Goal: Transaction & Acquisition: Obtain resource

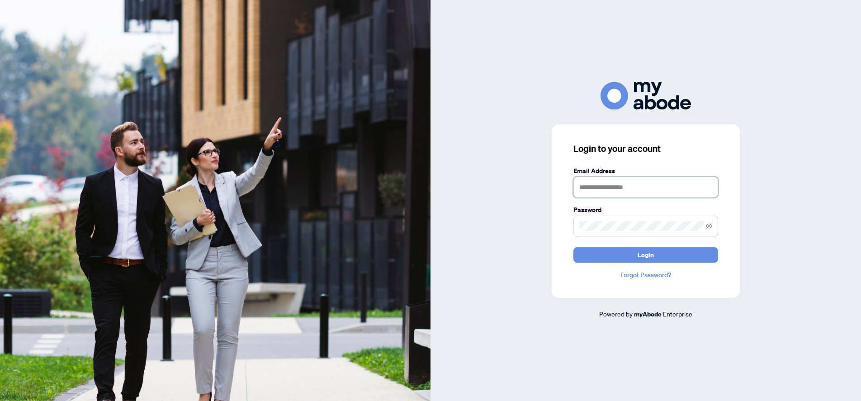
type input "**********"
click at [641, 254] on span "Login" at bounding box center [645, 255] width 16 height 14
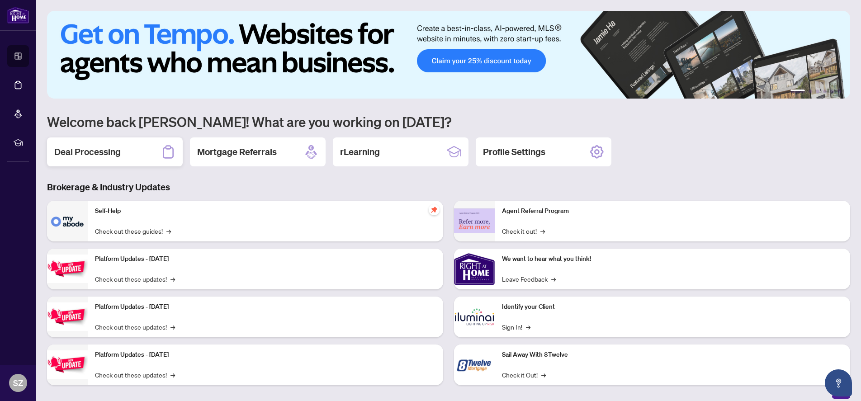
click at [81, 153] on h2 "Deal Processing" at bounding box center [87, 152] width 66 height 13
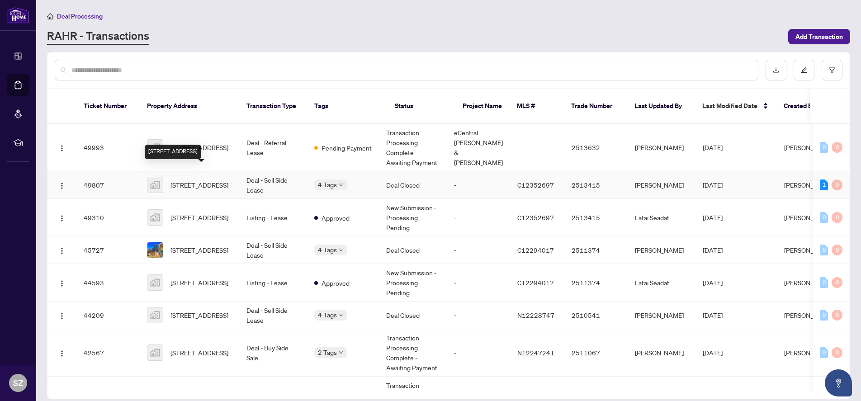
click at [198, 180] on span "[STREET_ADDRESS]" at bounding box center [199, 185] width 58 height 10
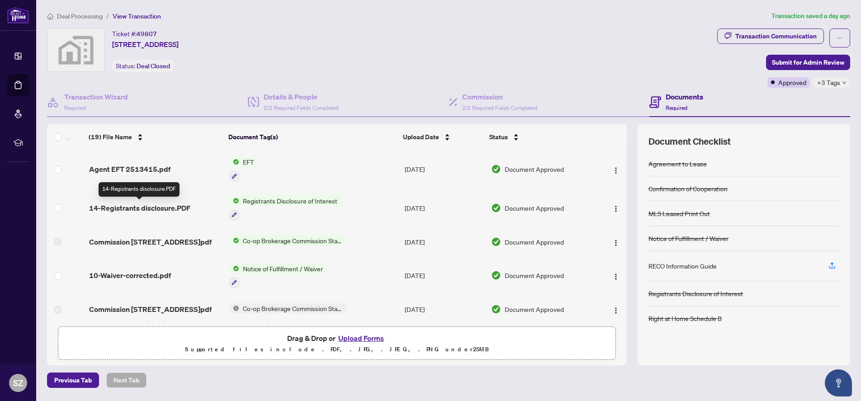
click at [131, 208] on span "14-Registrants disclosure.PDF" at bounding box center [139, 207] width 101 height 11
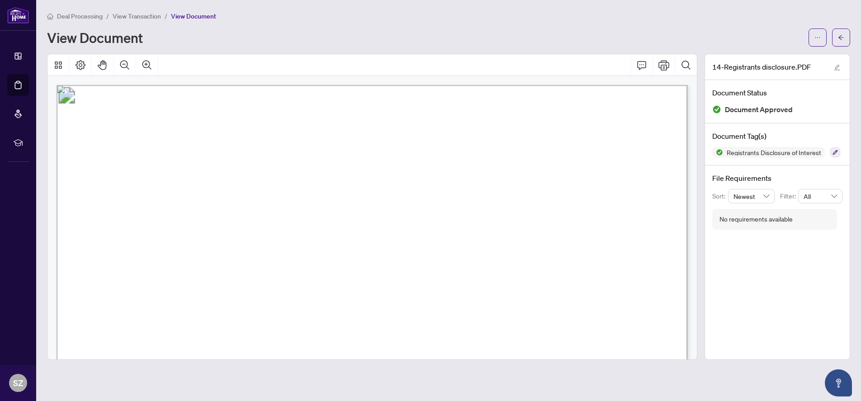
click at [137, 13] on span "View Transaction" at bounding box center [137, 16] width 48 height 8
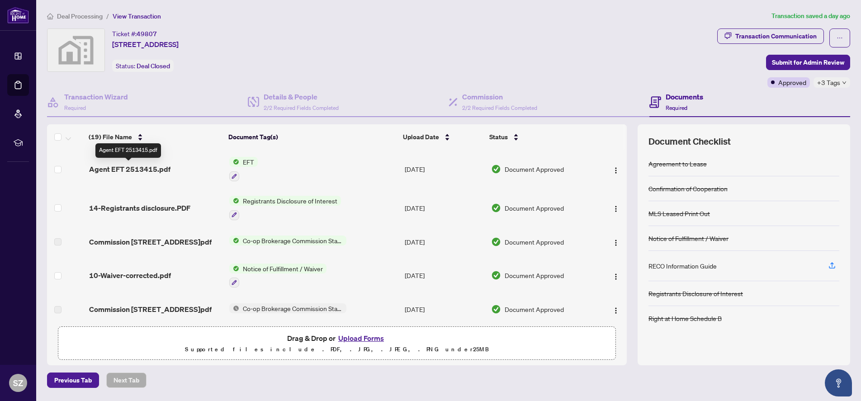
click at [125, 168] on span "Agent EFT 2513415.pdf" at bounding box center [129, 169] width 81 height 11
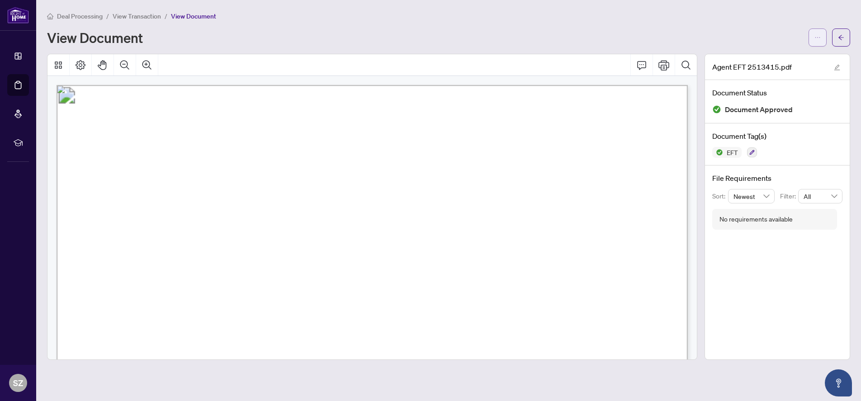
click at [816, 37] on icon "ellipsis" at bounding box center [817, 37] width 6 height 6
click at [767, 57] on span "Download" at bounding box center [784, 57] width 69 height 10
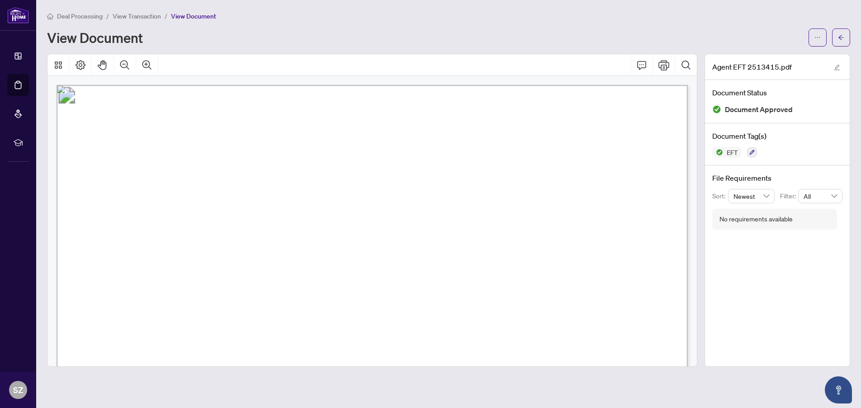
click at [124, 15] on span "View Transaction" at bounding box center [137, 16] width 48 height 8
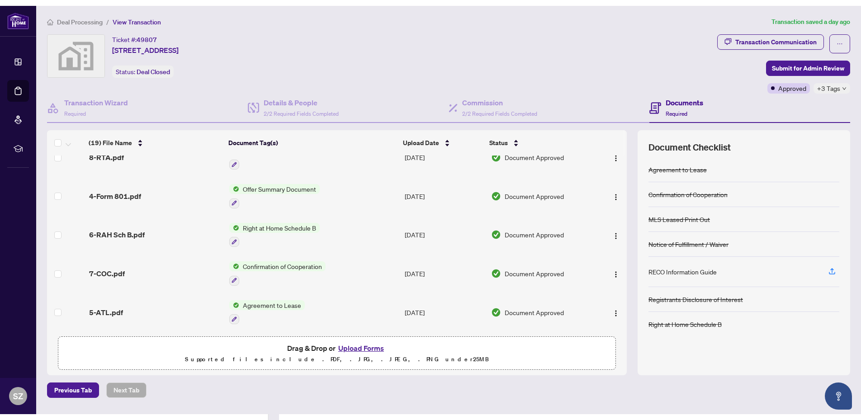
scroll to position [557, 0]
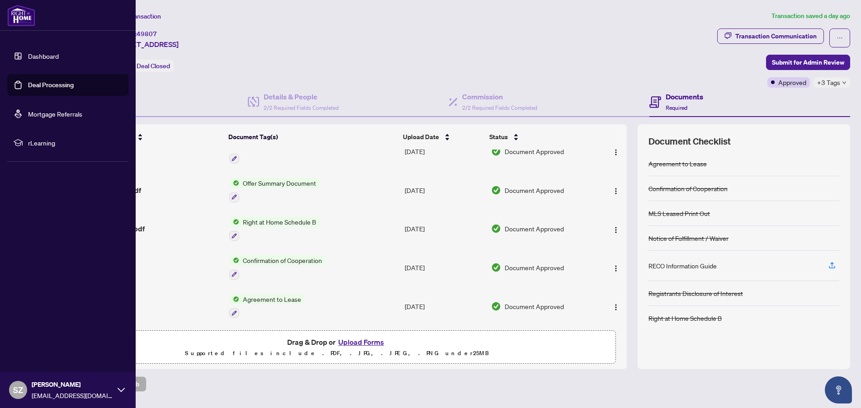
click at [119, 391] on icon at bounding box center [121, 389] width 7 height 7
click at [35, 339] on span "Logout" at bounding box center [36, 336] width 20 height 14
